Goal: Navigation & Orientation: Find specific page/section

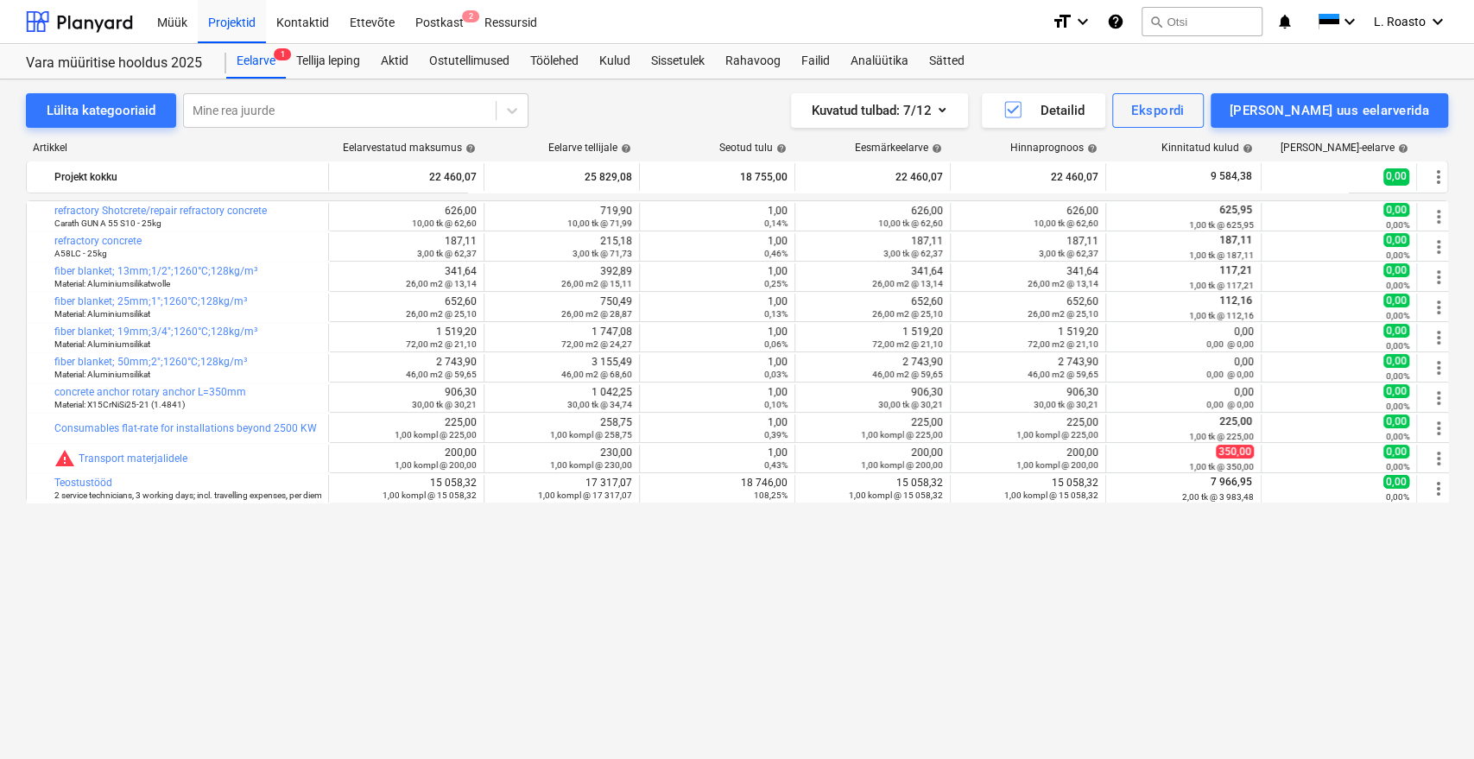
drag, startPoint x: 1057, startPoint y: 666, endPoint x: 1059, endPoint y: 693, distance: 26.8
click at [1057, 666] on div "bar_chart refractory Shotcrete/repair refractory concrete Carath GUN A 55 S10 -…" at bounding box center [737, 443] width 1422 height 487
click at [427, 16] on div "Postkast 2" at bounding box center [439, 21] width 69 height 44
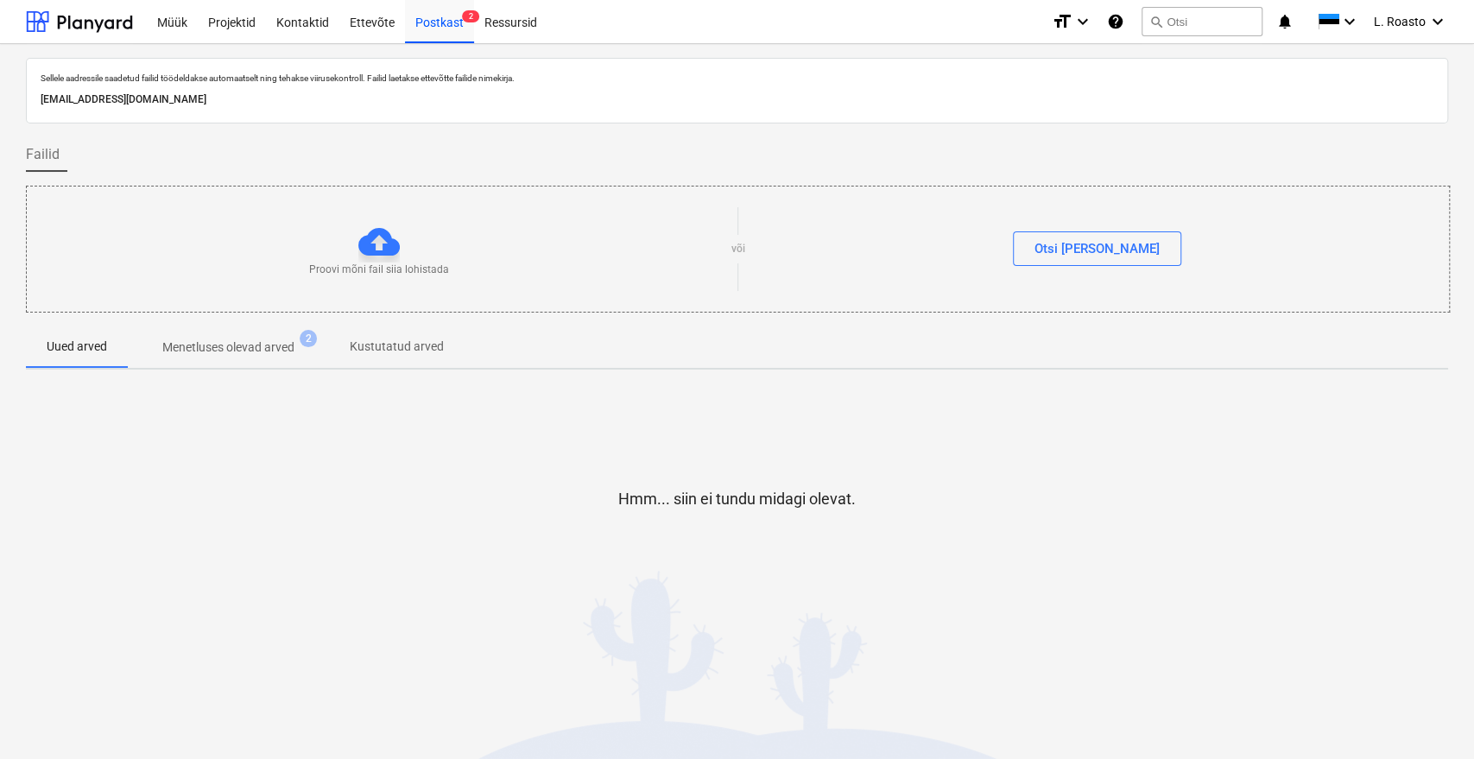
click at [189, 352] on p "Menetluses olevad arved" at bounding box center [228, 348] width 132 height 18
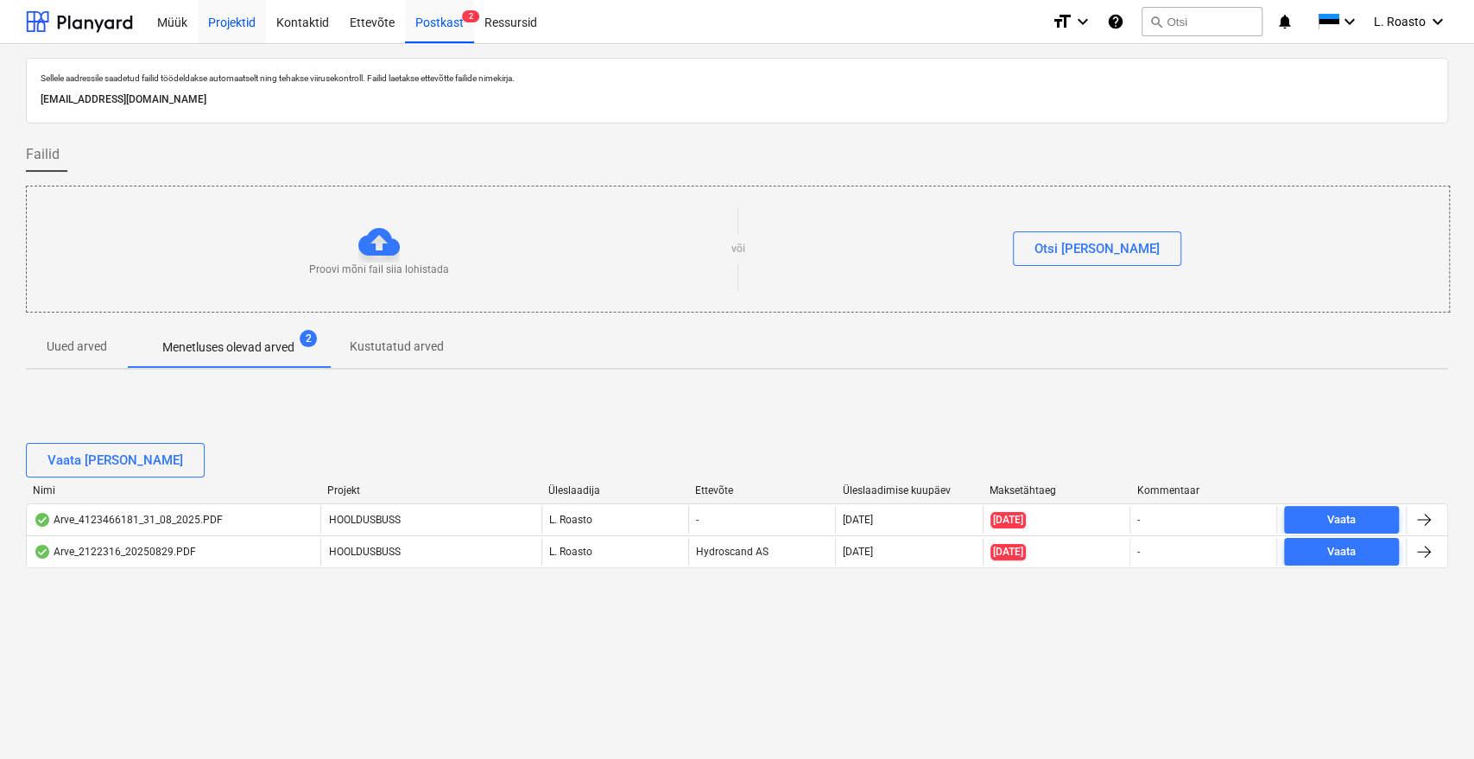
click at [249, 22] on div "Projektid" at bounding box center [232, 21] width 68 height 44
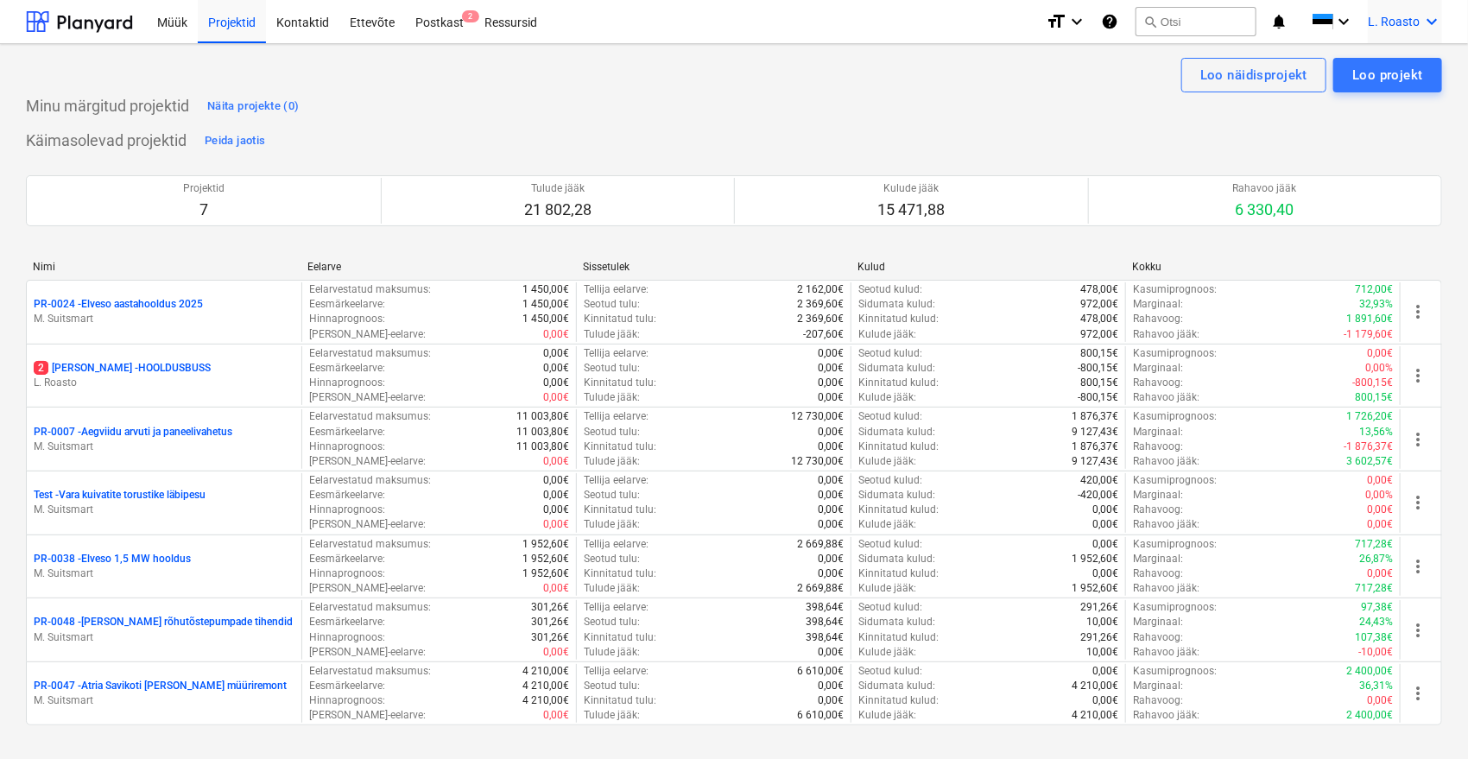
click at [1427, 22] on icon "keyboard_arrow_down" at bounding box center [1431, 21] width 21 height 21
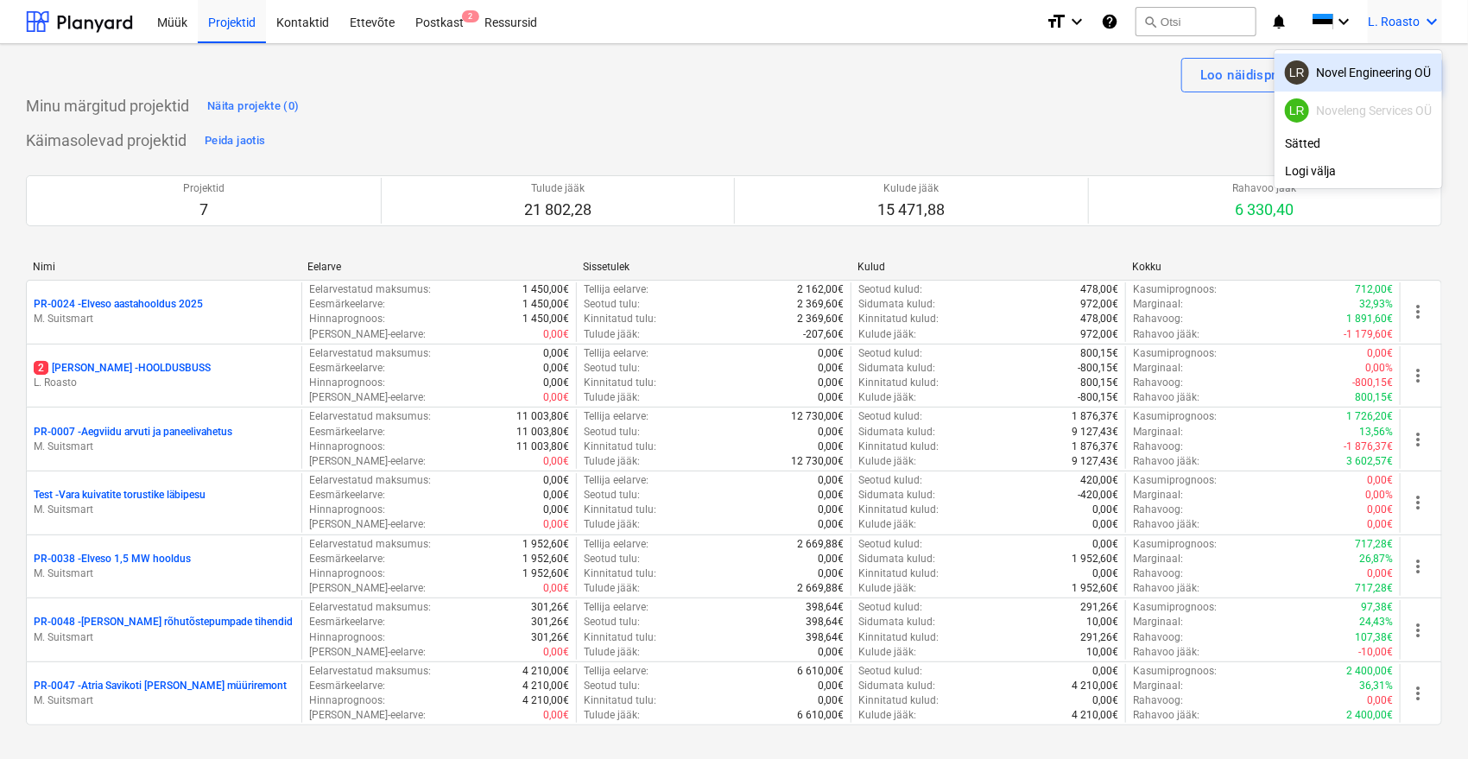
click at [1402, 73] on div "LR Novel Engineering OÜ" at bounding box center [1358, 72] width 147 height 24
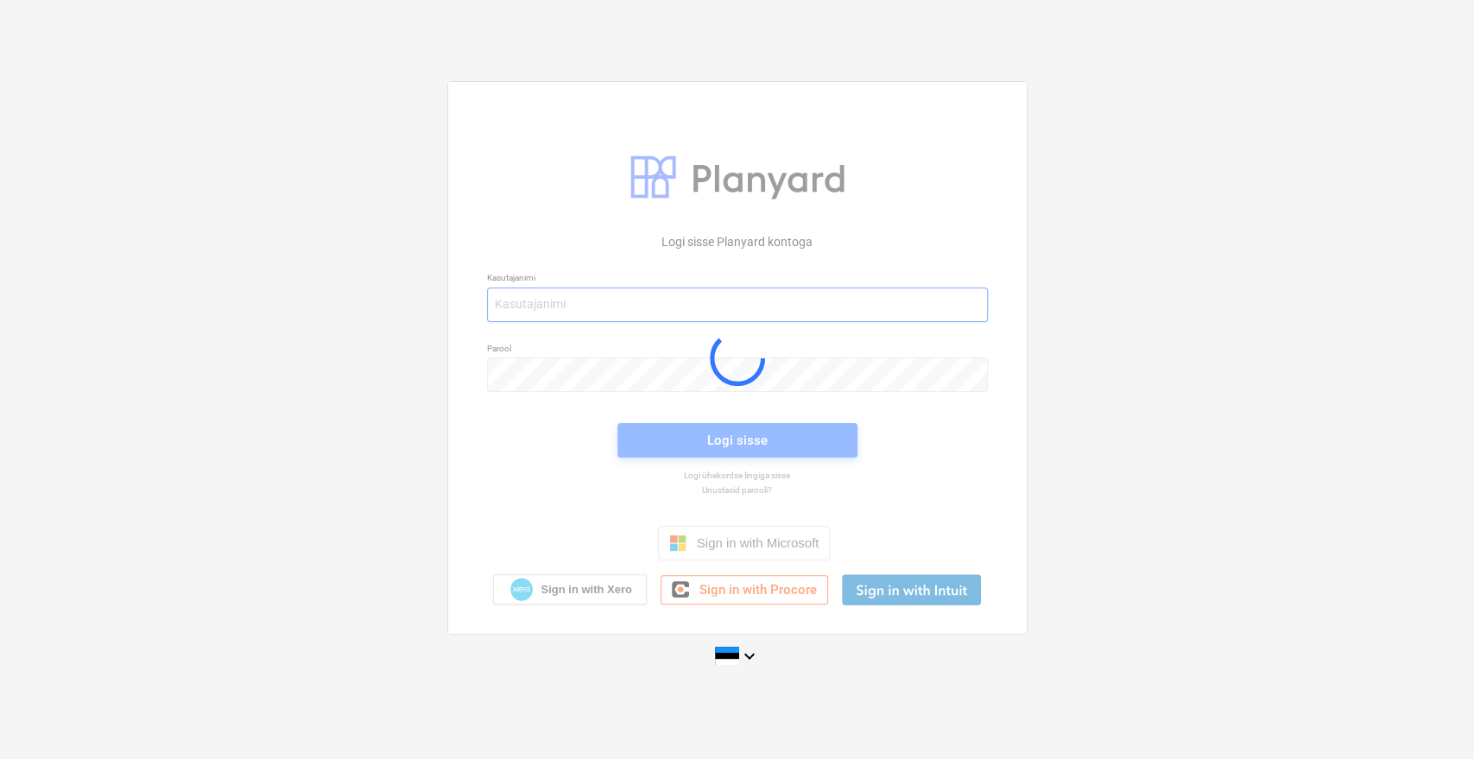
type input "[EMAIL_ADDRESS][DOMAIN_NAME]"
